Goal: Transaction & Acquisition: Purchase product/service

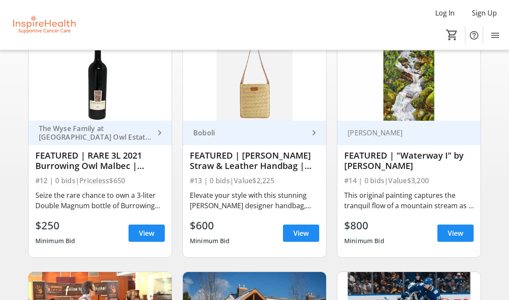
scroll to position [87, 0]
click at [138, 227] on span at bounding box center [147, 233] width 36 height 21
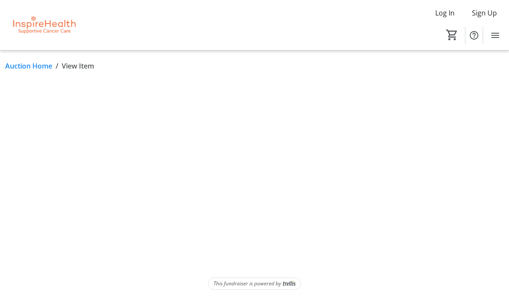
scroll to position [35, 0]
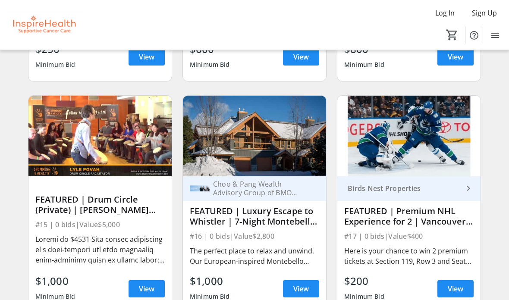
scroll to position [263, 0]
click at [58, 256] on div at bounding box center [99, 249] width 129 height 31
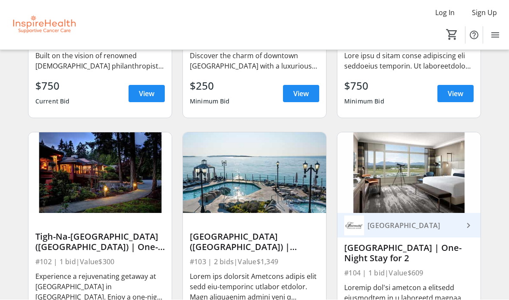
scroll to position [690, 0]
click at [24, 267] on div "Tigh-Na-Mara Seaside Resort (Parksville) | One-Night Getaway at Spa Bunglow #10…" at bounding box center [100, 241] width 154 height 232
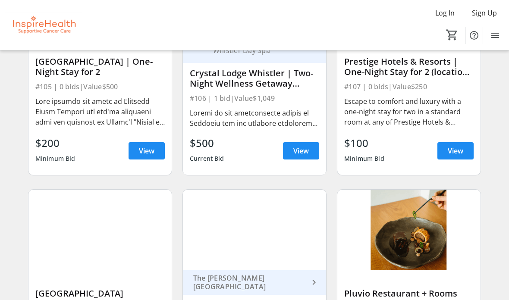
scroll to position [1102, 0]
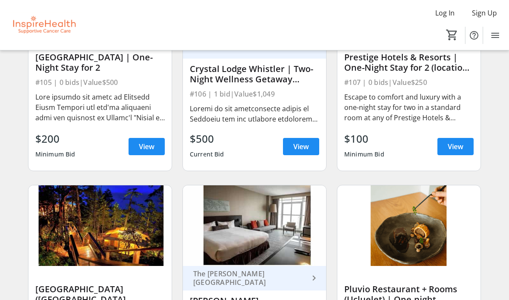
click at [60, 265] on img at bounding box center [99, 226] width 143 height 81
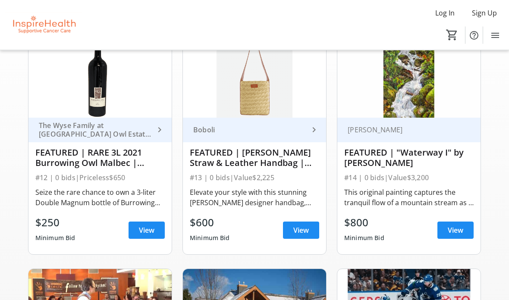
scroll to position [0, 0]
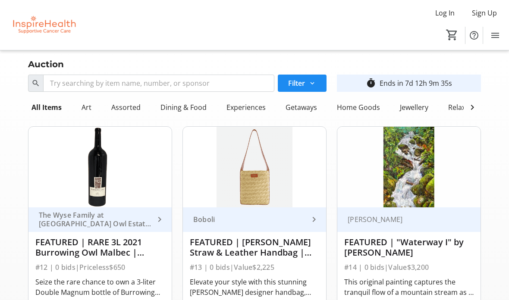
click at [412, 104] on div "Jewellery" at bounding box center [414, 107] width 35 height 17
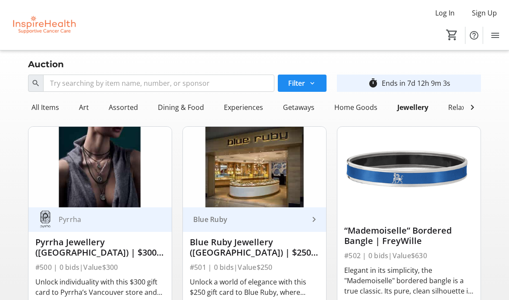
click at [349, 108] on div "Home Goods" at bounding box center [356, 107] width 50 height 17
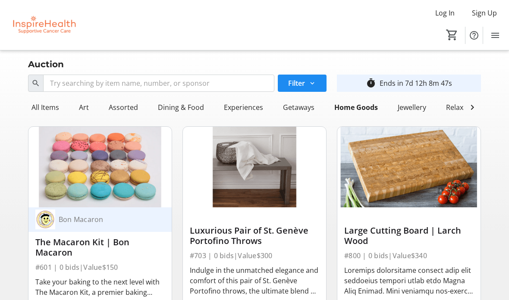
click at [69, 184] on img at bounding box center [99, 167] width 143 height 81
click at [35, 245] on div "The Macaron Kit | Bon Macaron" at bounding box center [99, 247] width 129 height 21
click at [59, 247] on div "The Macaron Kit | Bon Macaron" at bounding box center [99, 247] width 129 height 21
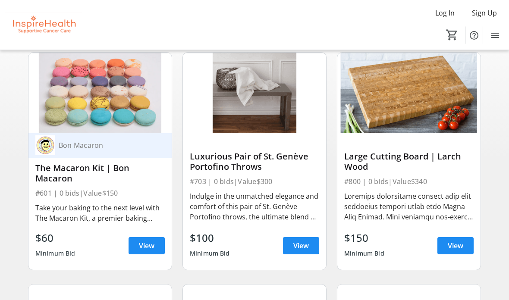
scroll to position [81, 0]
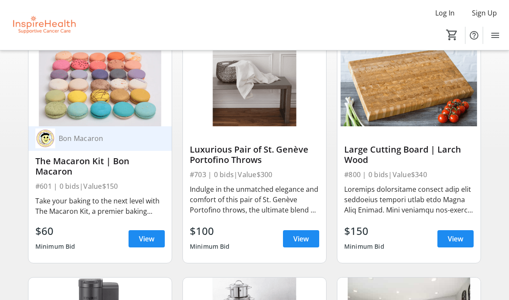
click at [142, 234] on span "View" at bounding box center [147, 239] width 16 height 10
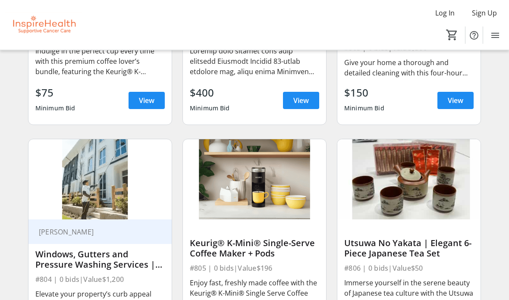
scroll to position [452, 0]
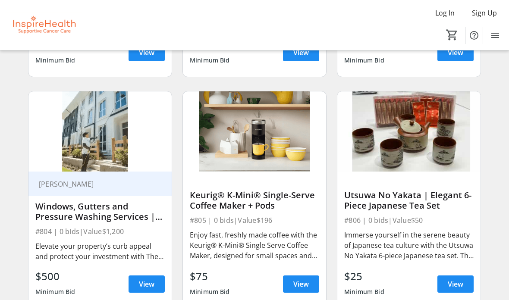
click at [45, 238] on div "#804 | 0 bids | Value $1,200" at bounding box center [99, 232] width 129 height 12
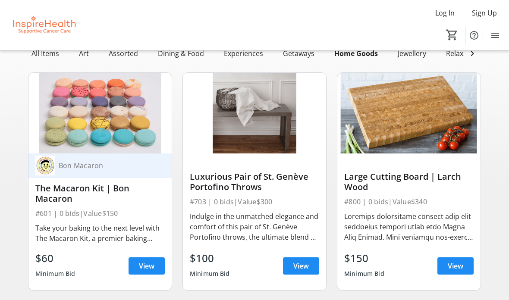
scroll to position [0, 0]
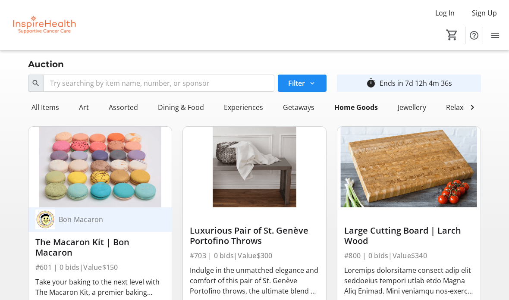
click at [122, 108] on div "Assorted" at bounding box center [123, 107] width 36 height 17
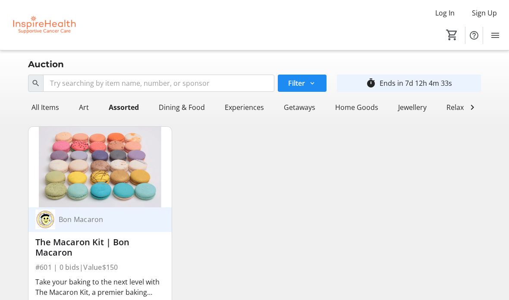
click at [171, 109] on div "Dining & Food" at bounding box center [181, 107] width 53 height 17
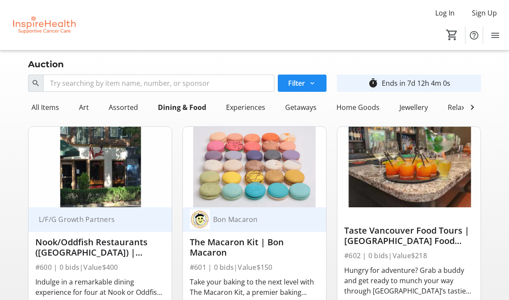
click at [241, 107] on div "Experiences" at bounding box center [246, 107] width 46 height 17
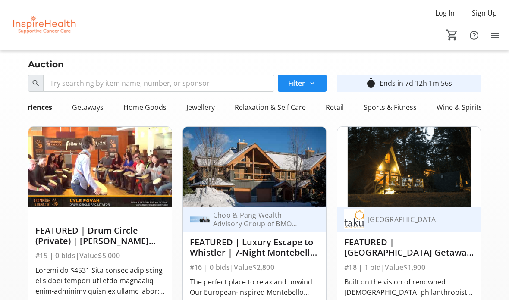
scroll to position [0, 212]
click at [331, 106] on div "Retail" at bounding box center [335, 107] width 25 height 17
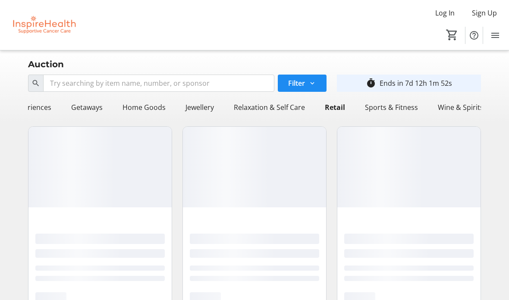
scroll to position [0, 211]
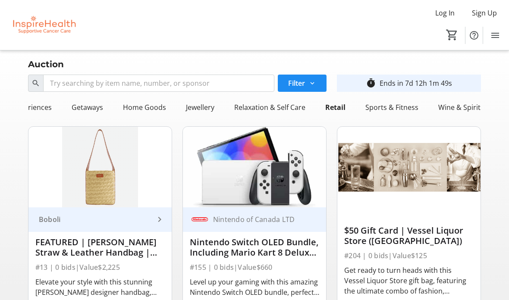
click at [449, 107] on div "Wine & Spirits" at bounding box center [461, 107] width 53 height 17
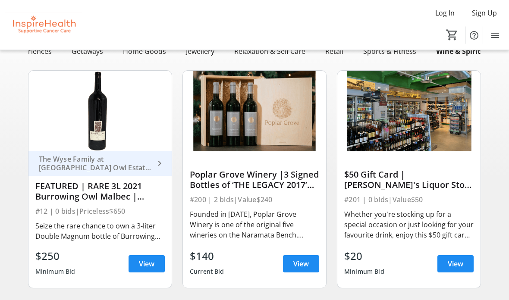
scroll to position [0, 0]
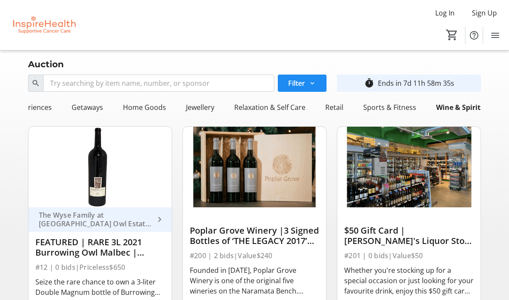
click at [444, 18] on span at bounding box center [445, 13] width 33 height 21
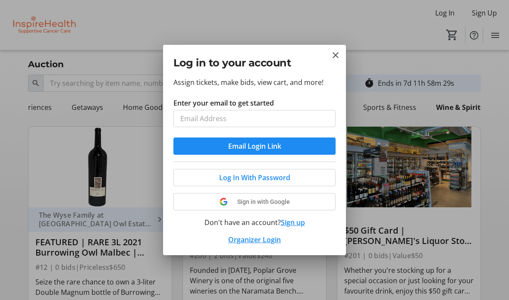
click at [198, 119] on input "Enter your email to get started" at bounding box center [254, 118] width 162 height 17
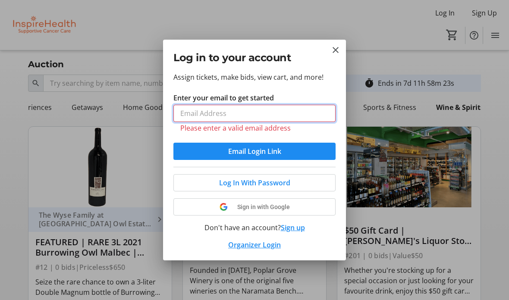
type input "akelba@inspirehealth.ca"
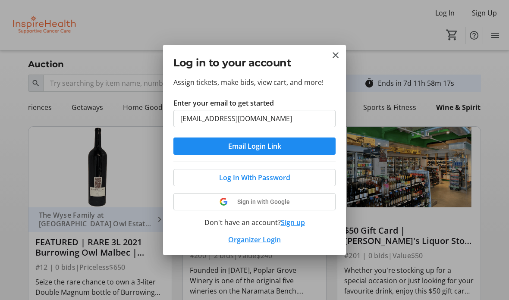
click at [101, 31] on div at bounding box center [254, 150] width 509 height 300
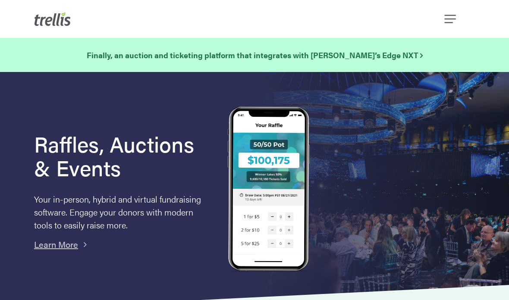
click at [448, 17] on span "Navigation Menu" at bounding box center [450, 19] width 11 height 15
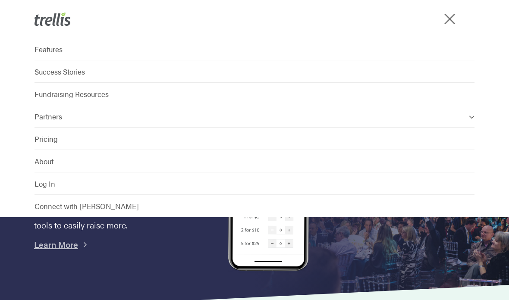
click at [32, 183] on div "Features Success Stories Fundraising Resources Partners Find a Partner Become a…" at bounding box center [254, 128] width 509 height 180
click at [50, 187] on span "Log In" at bounding box center [45, 184] width 21 height 10
